Goal: Task Accomplishment & Management: Manage account settings

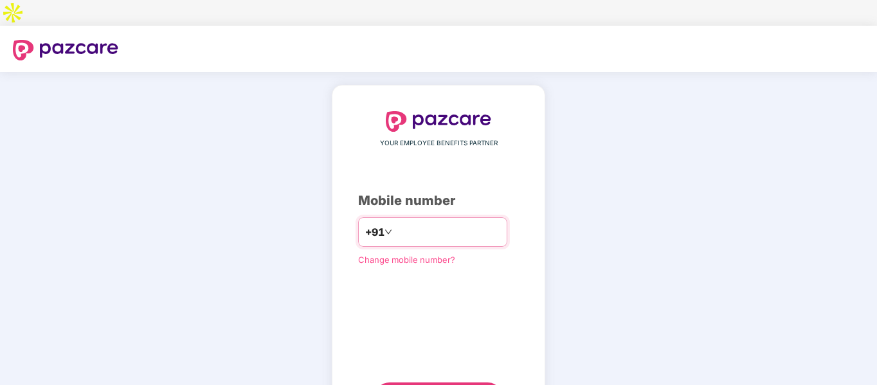
type input "**********"
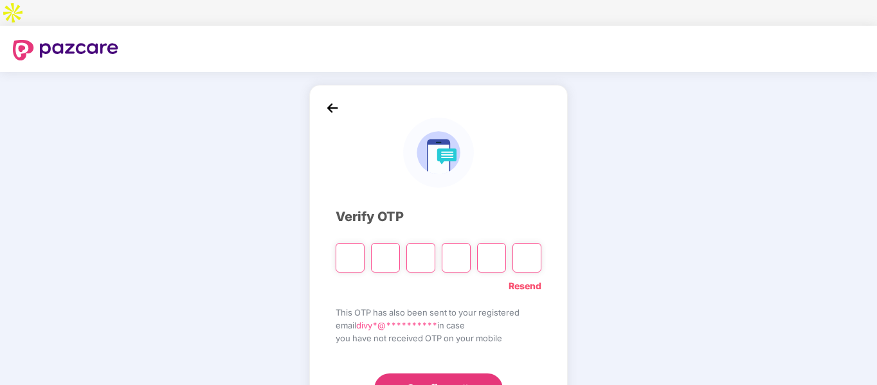
type input "*"
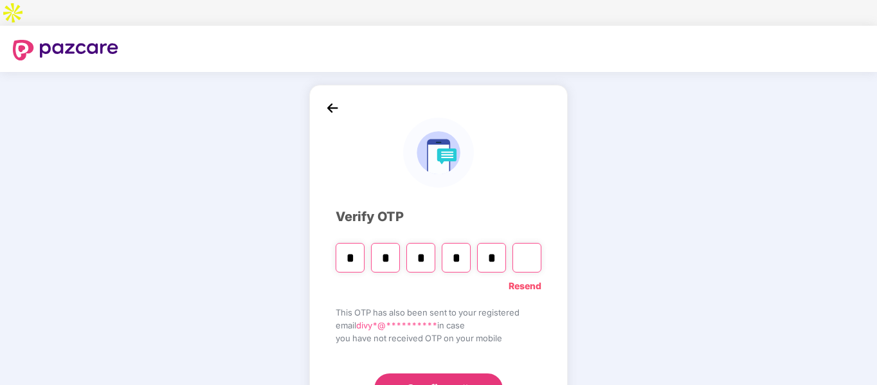
type input "*"
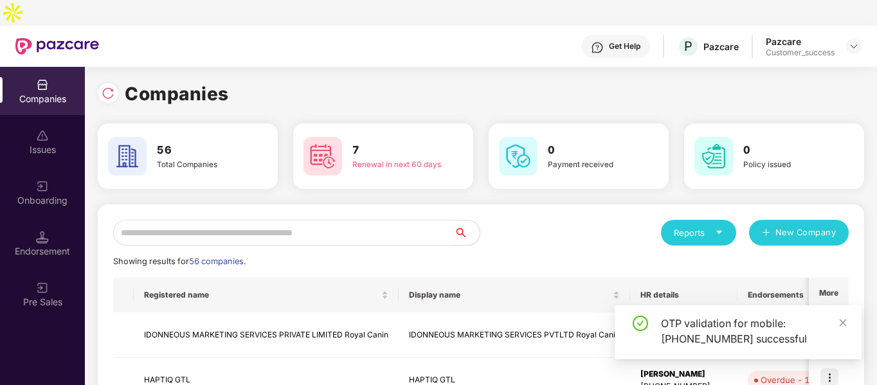
click at [313, 220] on input "text" at bounding box center [283, 233] width 341 height 26
type input "*"
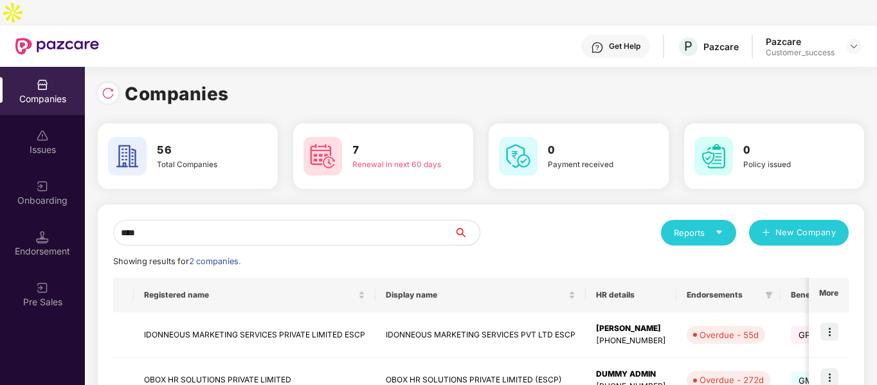
scroll to position [64, 0]
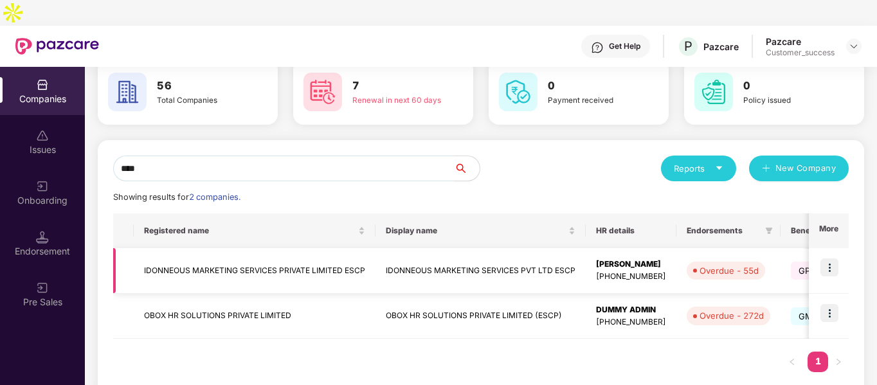
type input "****"
click at [830, 258] on img at bounding box center [829, 267] width 18 height 18
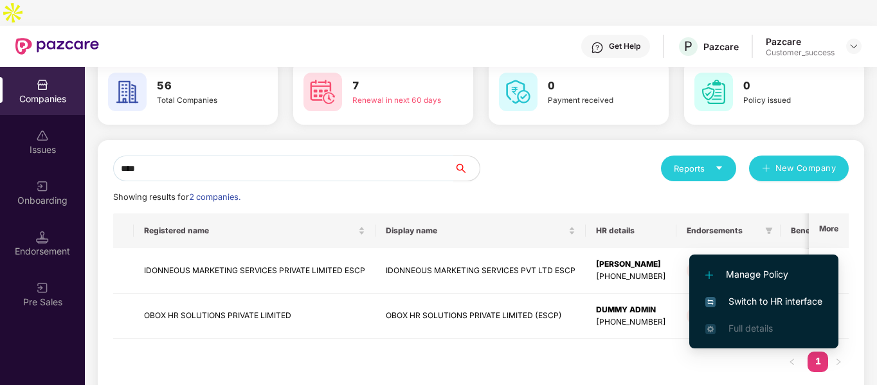
click at [723, 300] on span "Switch to HR interface" at bounding box center [763, 301] width 117 height 14
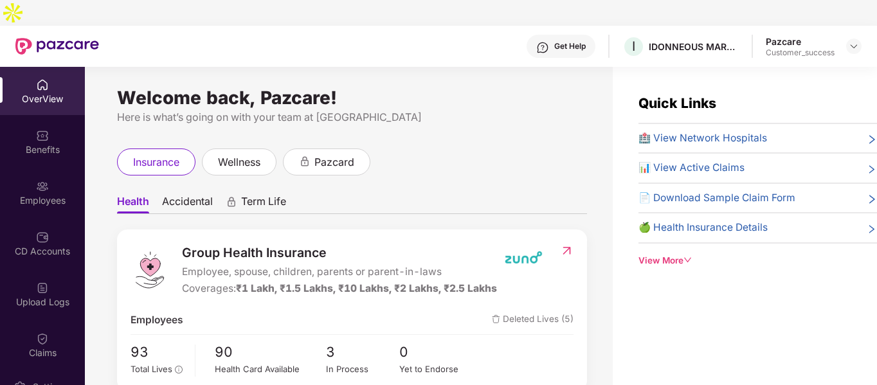
click at [42, 194] on div "Employees" at bounding box center [42, 200] width 85 height 13
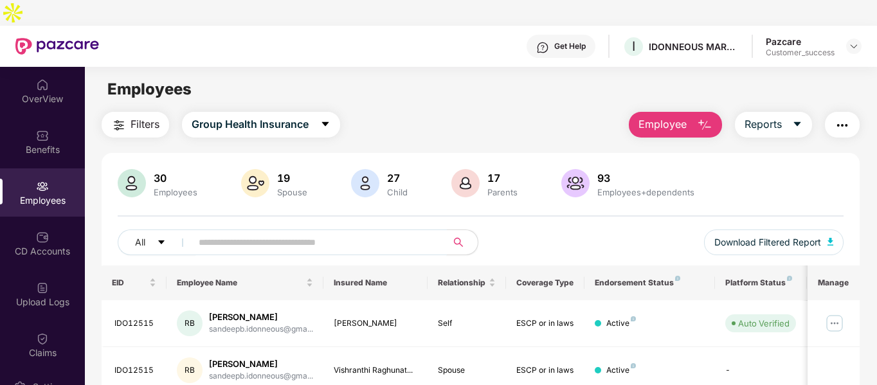
click at [285, 233] on input "text" at bounding box center [314, 242] width 231 height 19
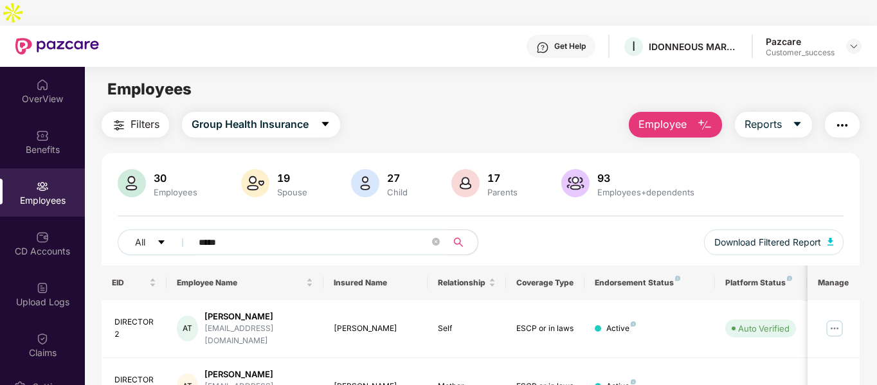
scroll to position [76, 0]
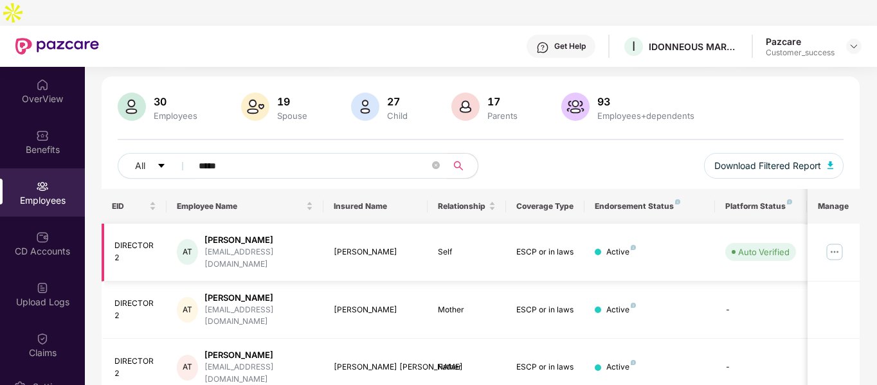
type input "*****"
click at [839, 242] on img at bounding box center [834, 252] width 21 height 21
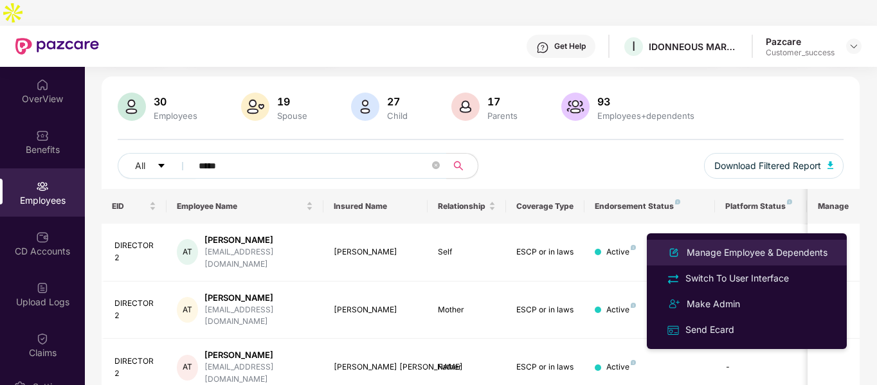
click at [715, 254] on div "Manage Employee & Dependents" at bounding box center [757, 252] width 146 height 14
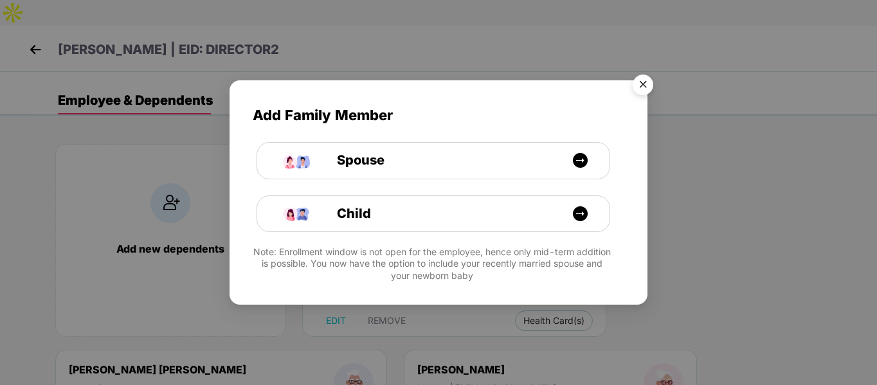
click at [647, 85] on img "Close" at bounding box center [643, 87] width 36 height 36
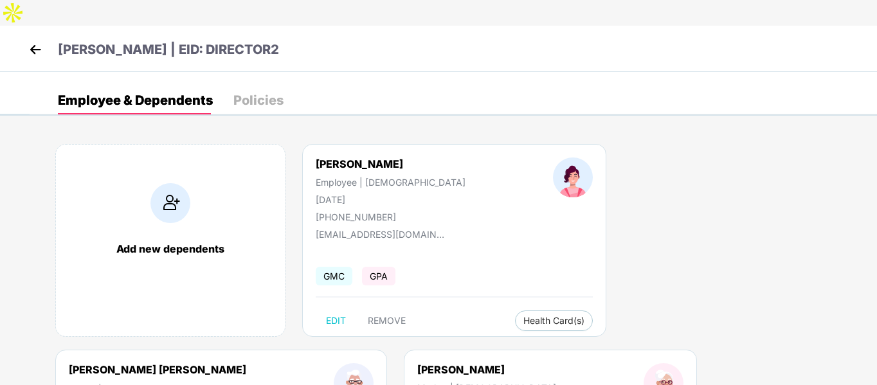
scroll to position [164, 0]
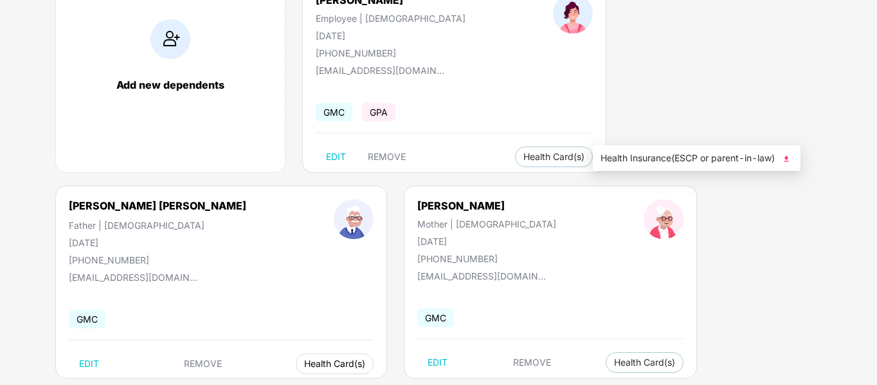
click at [365, 361] on span "Health Card(s)" at bounding box center [334, 364] width 61 height 6
click at [785, 155] on img at bounding box center [786, 158] width 13 height 13
